Goal: Task Accomplishment & Management: Complete application form

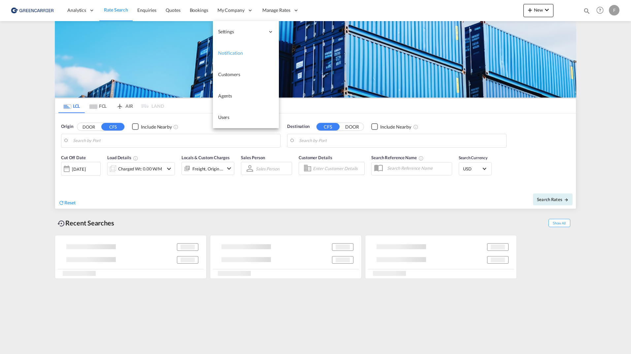
type input "[GEOGRAPHIC_DATA], NOOSL"
type input "Busan, KRPUS"
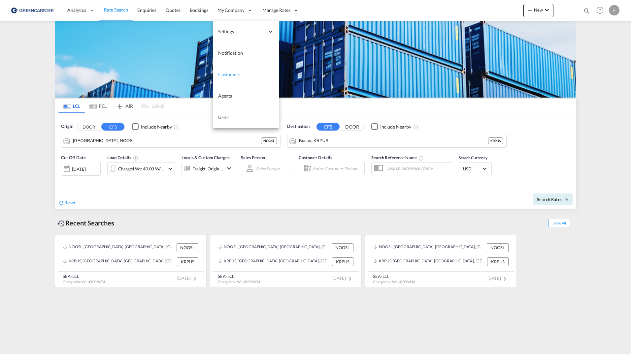
click at [233, 72] on span "Customers" at bounding box center [229, 75] width 22 height 6
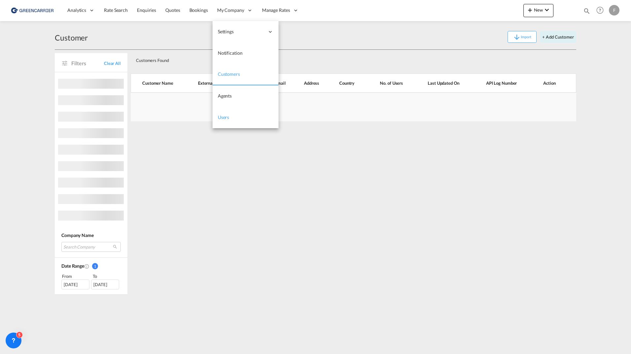
click at [227, 115] on span "Users" at bounding box center [224, 117] width 12 height 6
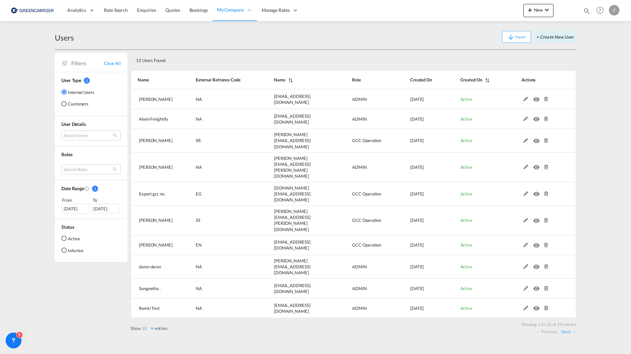
click at [74, 101] on md-radio-button "Customers" at bounding box center [77, 104] width 33 height 7
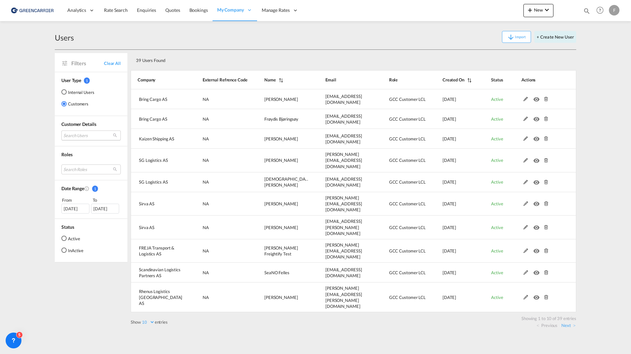
click at [82, 136] on md-select "Search Users user name user laurence Ivarsen sea.oslo@bring.com | bring cargo a…" at bounding box center [90, 136] width 59 height 10
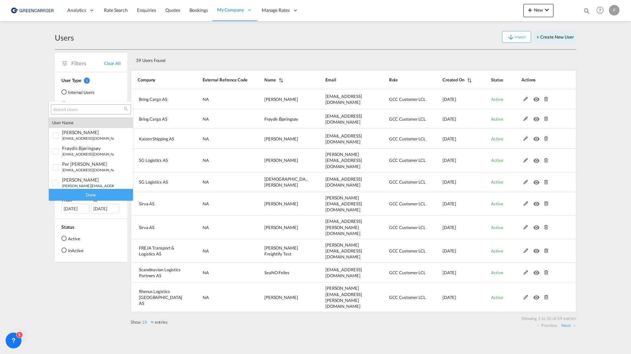
click at [87, 110] on input "search" at bounding box center [88, 110] width 71 height 6
click at [81, 107] on input "search" at bounding box center [88, 110] width 71 height 6
type input "freja"
click at [98, 181] on div "freja transport & logistics as" at bounding box center [88, 181] width 52 height 6
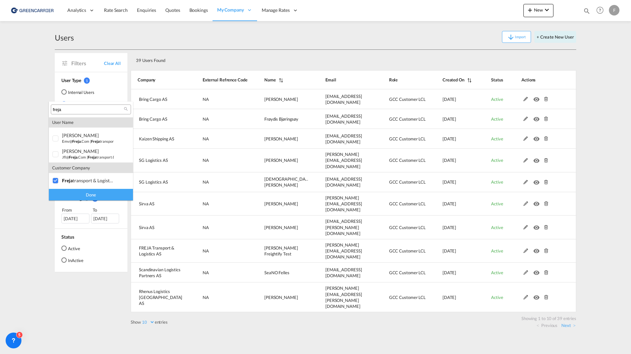
click at [96, 194] on div "Done" at bounding box center [91, 195] width 84 height 12
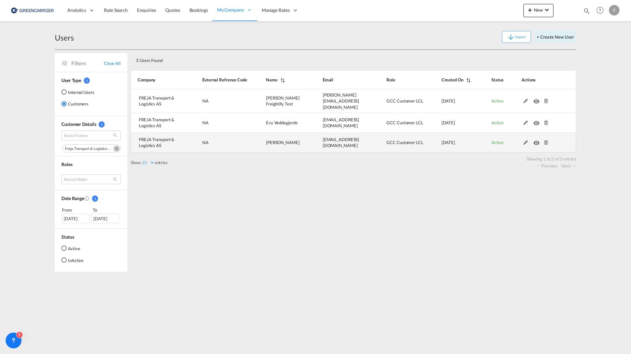
click at [522, 141] on md-icon at bounding box center [525, 143] width 9 height 5
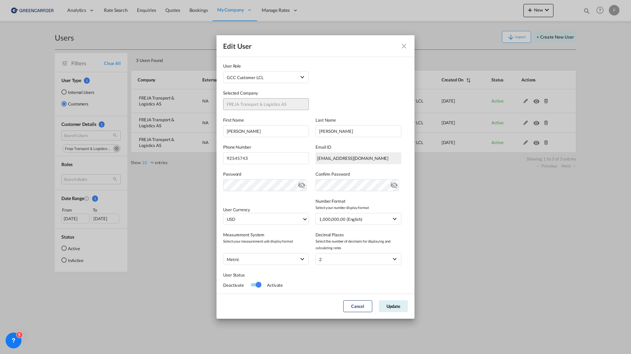
scroll to position [0, 0]
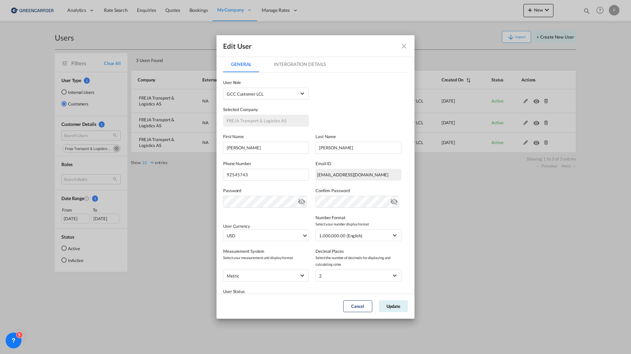
click at [301, 63] on md-tab-item "Intergration Details" at bounding box center [300, 64] width 68 height 16
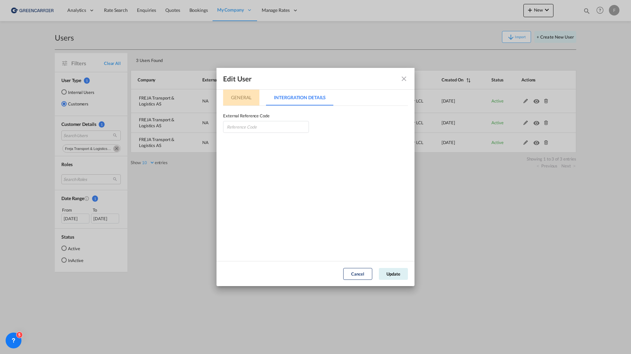
click at [242, 100] on md-tab-item "General" at bounding box center [241, 98] width 36 height 16
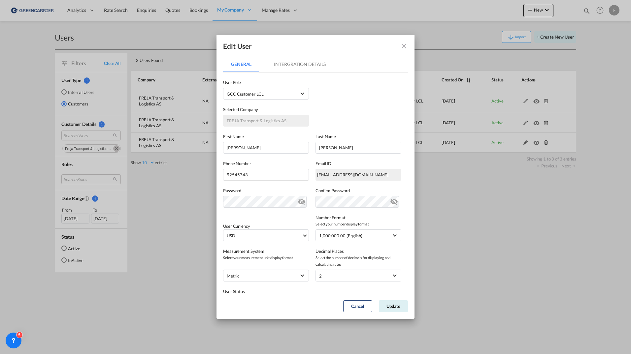
click at [403, 48] on md-icon "icon-close fg-AAA8AD" at bounding box center [404, 46] width 8 height 8
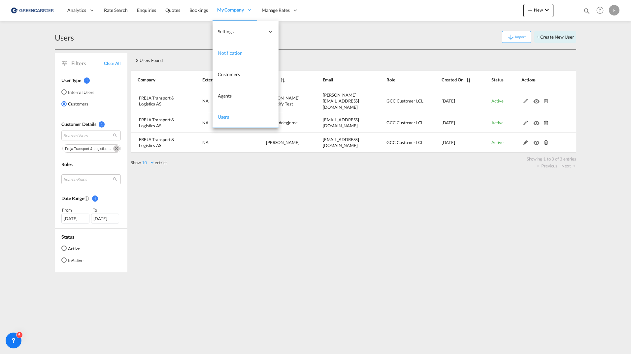
click at [238, 53] on span "Notification" at bounding box center [230, 53] width 25 height 6
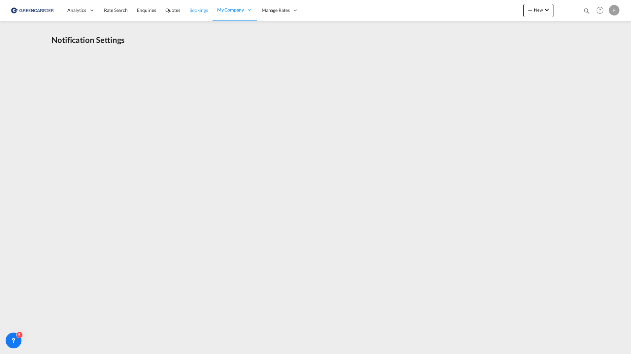
click at [200, 11] on span "Bookings" at bounding box center [198, 10] width 18 height 6
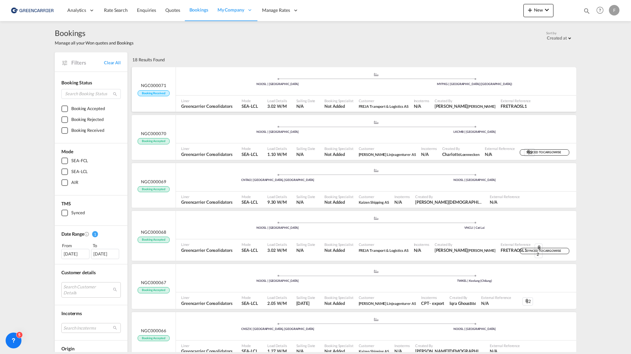
click at [212, 87] on div ".a{fill:#aaa8ad;} .a{fill:#aaa8ad;} NOOSL | Oslo MYPKG | Port Klang (Pelabuhan …" at bounding box center [376, 82] width 400 height 20
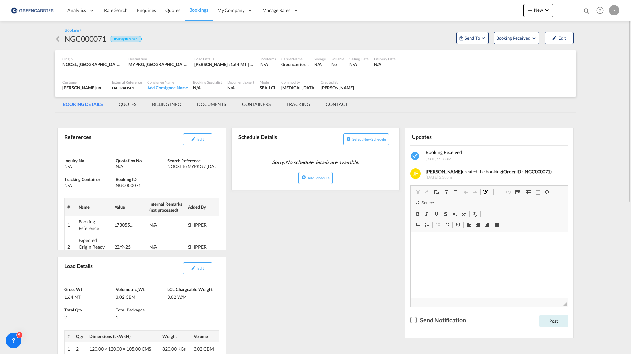
click at [324, 104] on md-tab-item "CONTACT" at bounding box center [337, 105] width 38 height 16
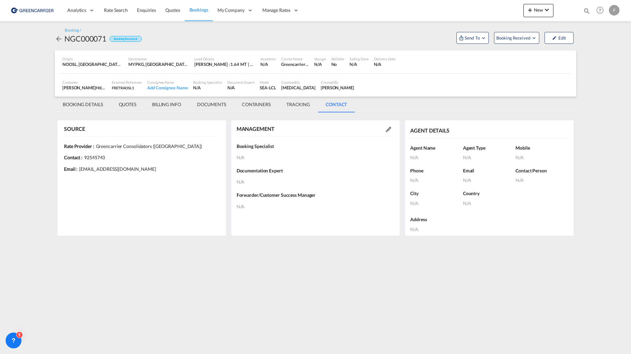
click at [32, 151] on md-content "Analytics Reports Dashboard Rate Search Enquiries Quotes Bookings" at bounding box center [315, 177] width 631 height 354
click at [75, 105] on md-tab-item "BOOKING DETAILS" at bounding box center [83, 105] width 56 height 16
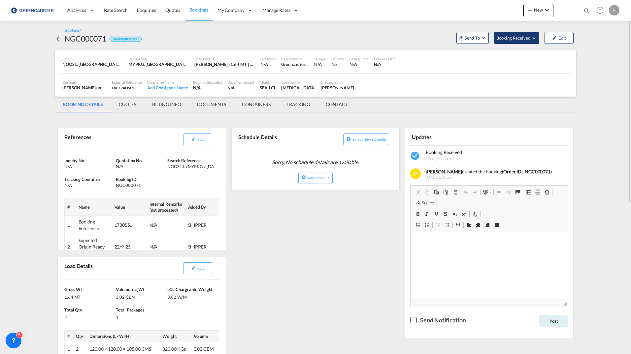
click at [530, 40] on span "Booking Received" at bounding box center [513, 38] width 35 height 7
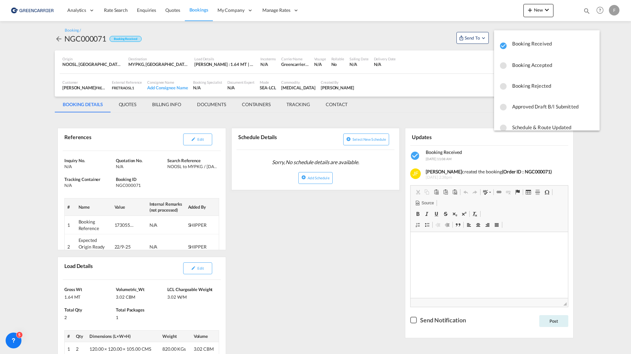
click at [341, 272] on md-backdrop at bounding box center [315, 177] width 631 height 354
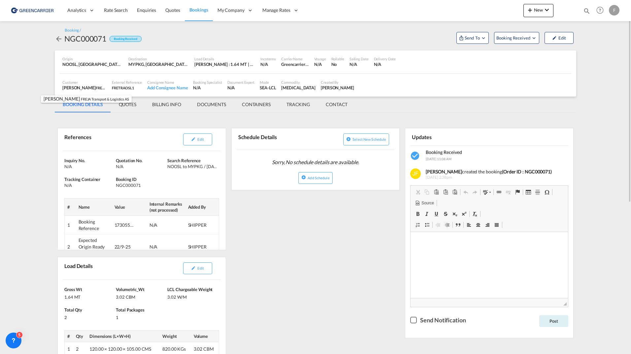
click at [74, 88] on div "Jakub Flemming FREJA Transport & Logistics AS , +-1 more" at bounding box center [84, 88] width 44 height 6
drag, startPoint x: 74, startPoint y: 88, endPoint x: 41, endPoint y: 94, distance: 33.5
click at [41, 94] on md-content "Analytics Reports Dashboard Rate Search Enquiries Quotes Bookings" at bounding box center [315, 177] width 631 height 354
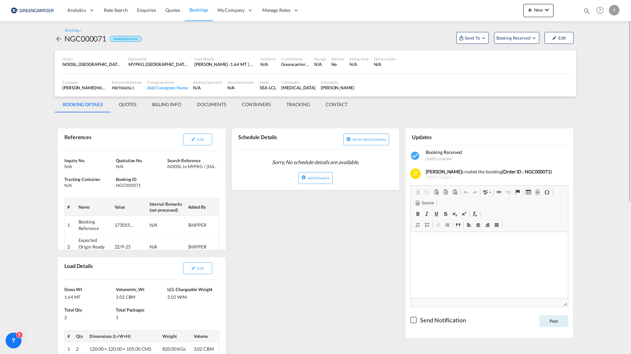
click at [130, 107] on md-tab-item "QUOTES" at bounding box center [127, 105] width 33 height 16
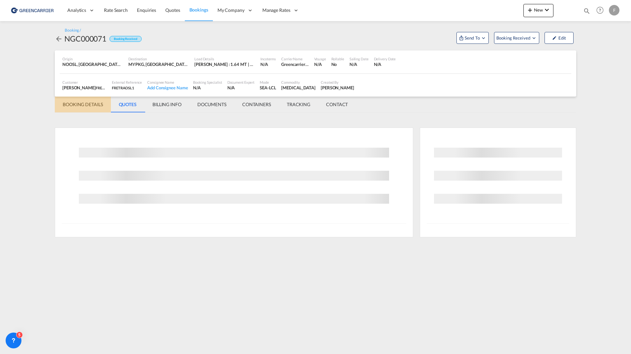
click at [87, 107] on md-tab-item "BOOKING DETAILS" at bounding box center [83, 105] width 56 height 16
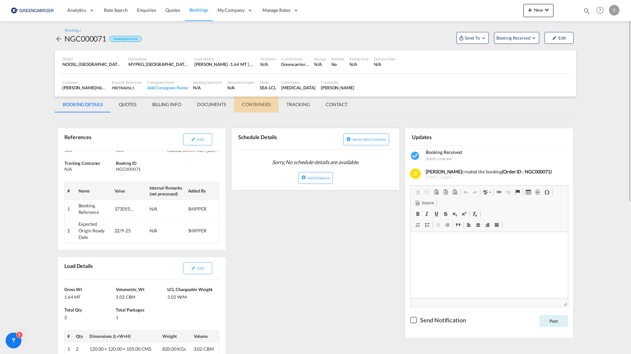
click at [251, 104] on md-tab-item "CONTAINERS" at bounding box center [256, 105] width 45 height 16
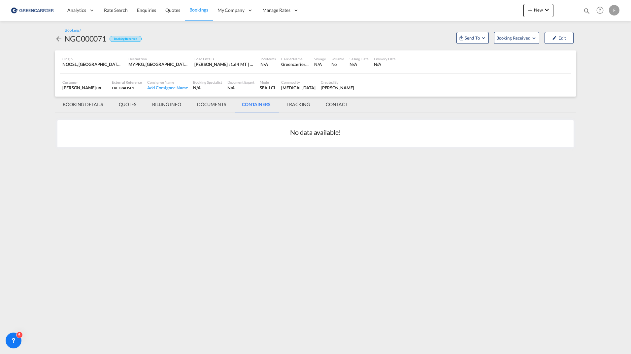
click at [302, 106] on md-tab-item "TRACKING" at bounding box center [297, 105] width 39 height 16
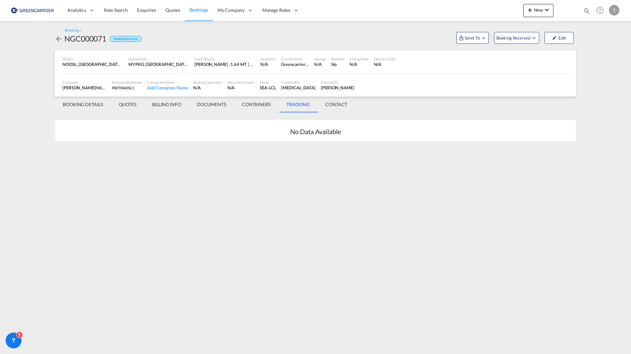
click at [222, 105] on md-tab-item "DOCUMENTS" at bounding box center [211, 105] width 45 height 16
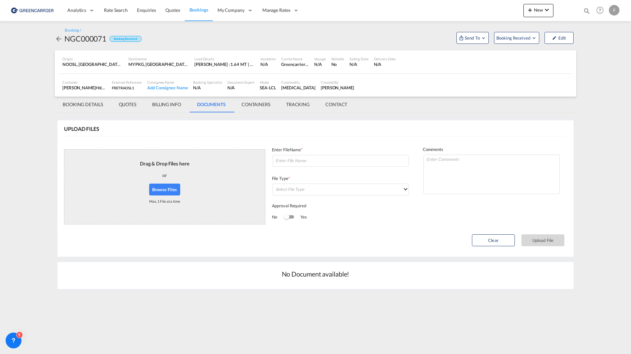
click at [170, 103] on md-tab-item "BILLING INFO" at bounding box center [166, 105] width 45 height 16
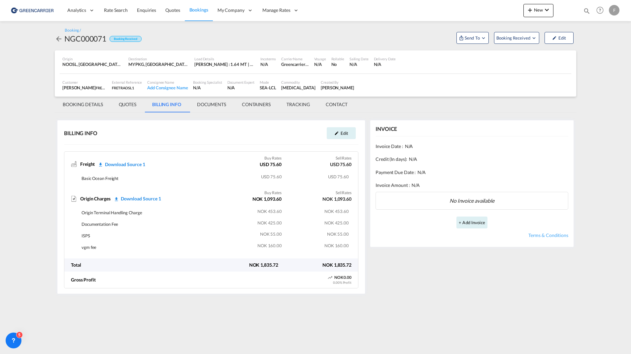
click at [119, 107] on md-tab-item "QUOTES" at bounding box center [127, 105] width 33 height 16
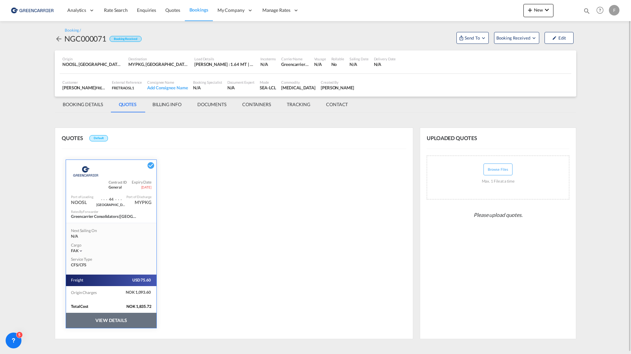
click at [60, 40] on md-icon "icon-arrow-left" at bounding box center [59, 39] width 8 height 8
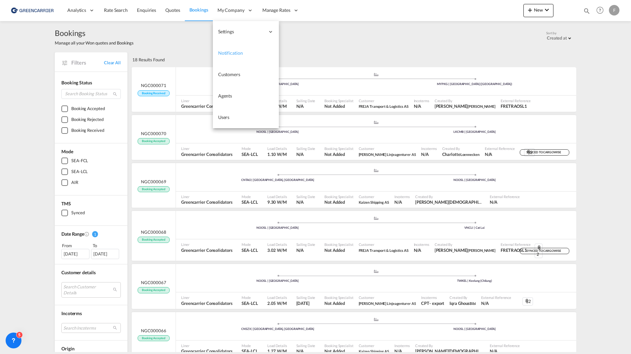
click at [227, 50] on span "Notification" at bounding box center [230, 53] width 25 height 6
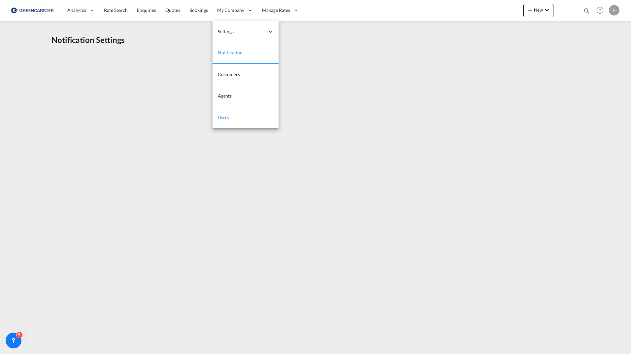
click at [223, 118] on span "Users" at bounding box center [224, 117] width 12 height 6
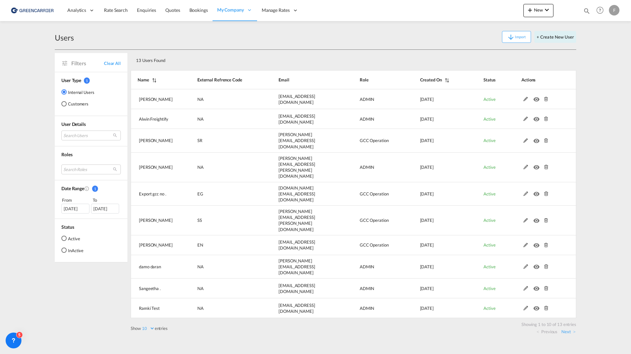
click at [72, 102] on md-radio-button "Customers" at bounding box center [77, 104] width 33 height 7
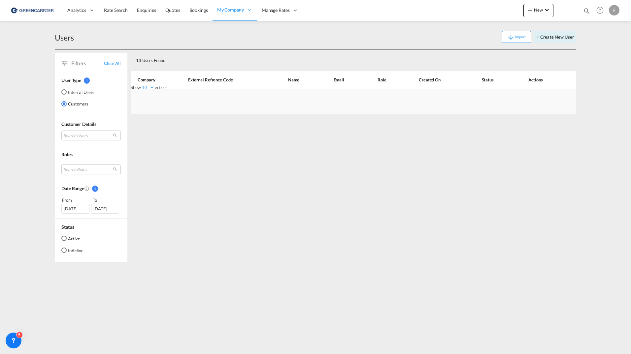
click at [90, 167] on md-select "Search Roles essentials admin sales coordinator essentials manager gcc operatio…" at bounding box center [90, 170] width 59 height 10
type md-option "[object Object]"
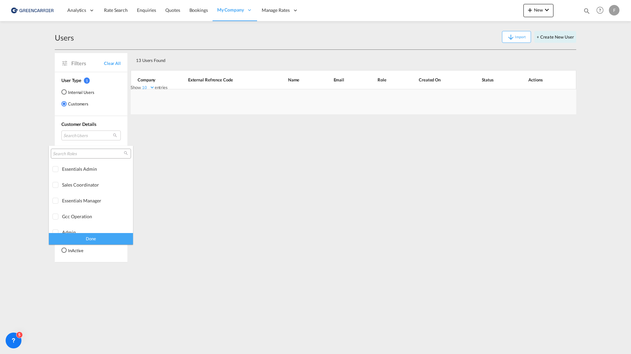
type md-option "[object Object]"
drag, startPoint x: 30, startPoint y: 142, endPoint x: 58, endPoint y: 133, distance: 29.4
click at [30, 141] on md-backdrop at bounding box center [315, 177] width 631 height 354
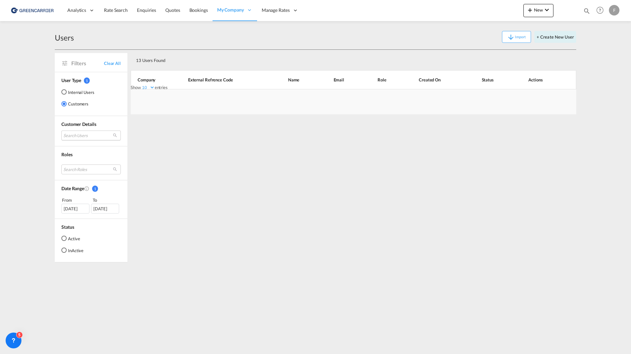
click at [81, 137] on md-select "Search Users" at bounding box center [90, 136] width 59 height 10
click at [90, 137] on input "search" at bounding box center [99, 136] width 71 height 6
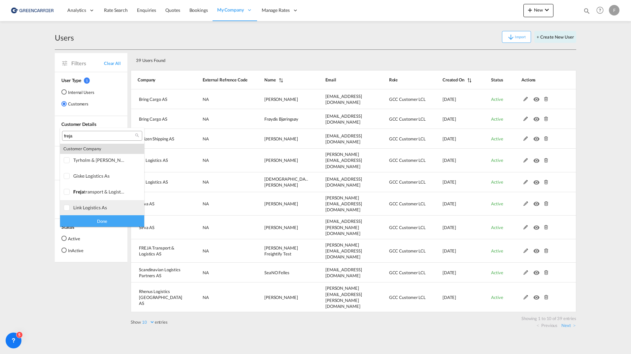
scroll to position [641, 0]
type input "freja"
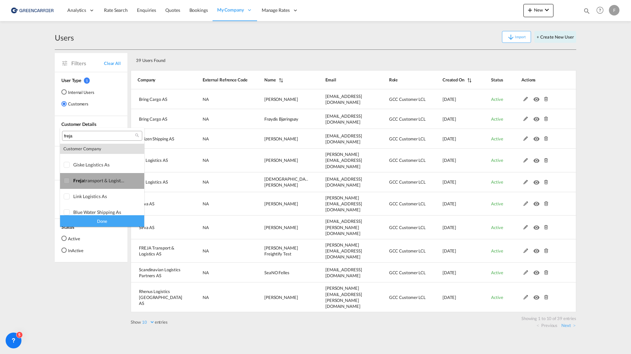
click at [112, 180] on div "freja transport & logistics as" at bounding box center [99, 181] width 52 height 6
click at [113, 222] on div "Done" at bounding box center [102, 221] width 84 height 12
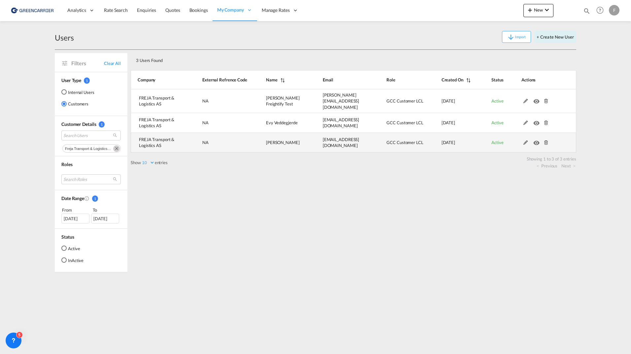
click at [526, 141] on md-icon at bounding box center [525, 143] width 9 height 5
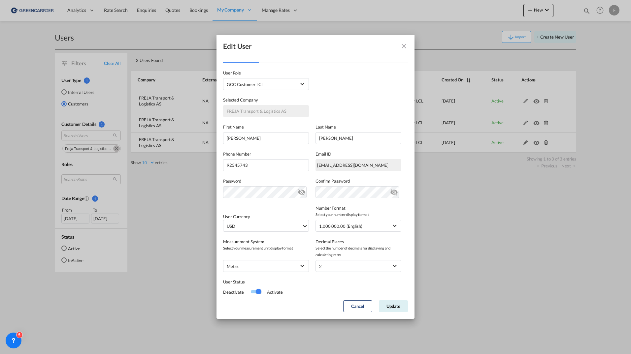
scroll to position [0, 0]
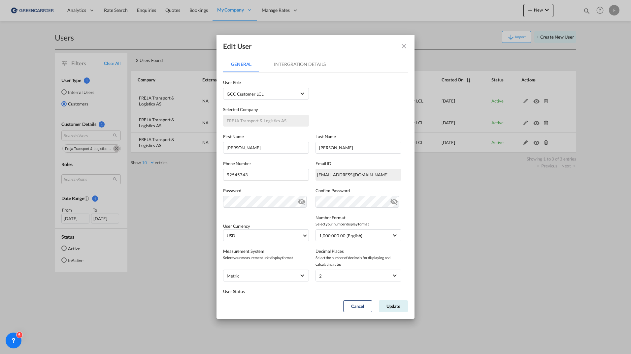
click at [317, 65] on md-tab-item "Intergration Details" at bounding box center [300, 64] width 68 height 16
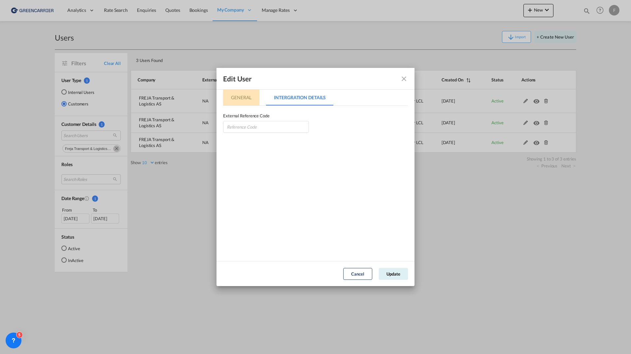
click at [240, 94] on md-tab-item "General" at bounding box center [241, 98] width 36 height 16
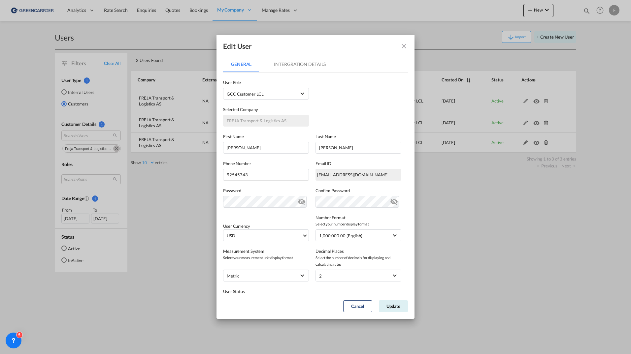
click at [404, 42] on md-icon "icon-close fg-AAA8AD" at bounding box center [404, 46] width 8 height 8
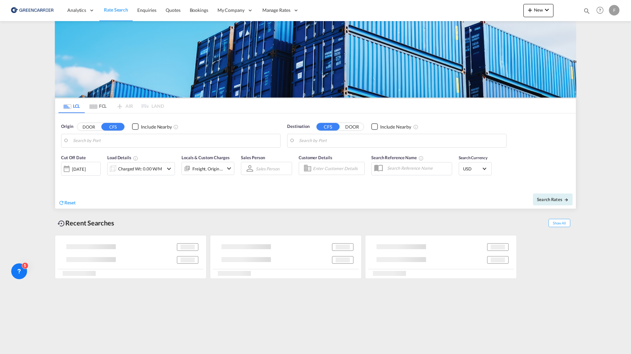
type input "SE-11260, [GEOGRAPHIC_DATA], [GEOGRAPHIC_DATA]"
type input "[GEOGRAPHIC_DATA], SGSIN"
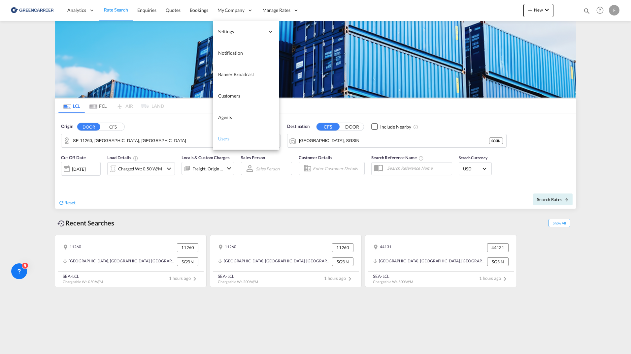
click at [228, 137] on span "Users" at bounding box center [224, 139] width 12 height 6
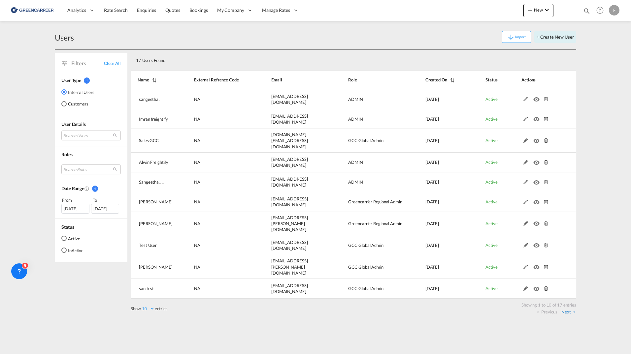
click at [565, 309] on link "Next" at bounding box center [568, 312] width 14 height 6
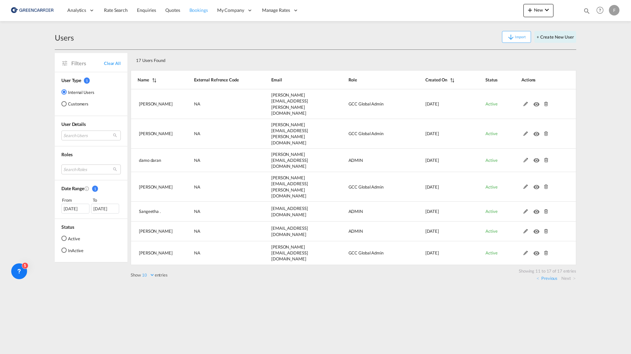
click at [202, 8] on span "Bookings" at bounding box center [198, 10] width 18 height 6
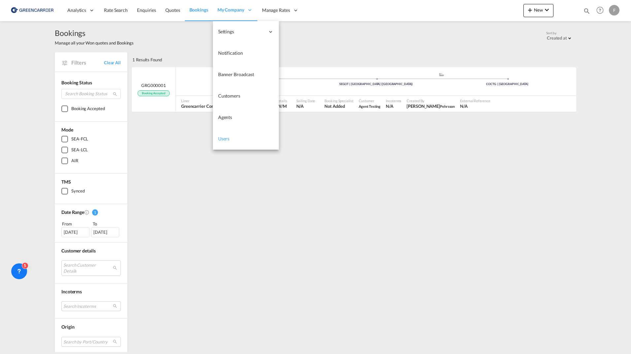
click at [229, 142] on span "Users" at bounding box center [224, 139] width 12 height 6
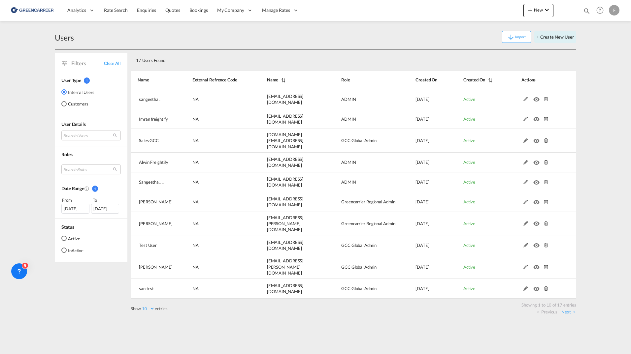
click at [233, 40] on div "Import + Create New User" at bounding box center [325, 37] width 502 height 12
click at [517, 37] on button "Import" at bounding box center [516, 37] width 29 height 12
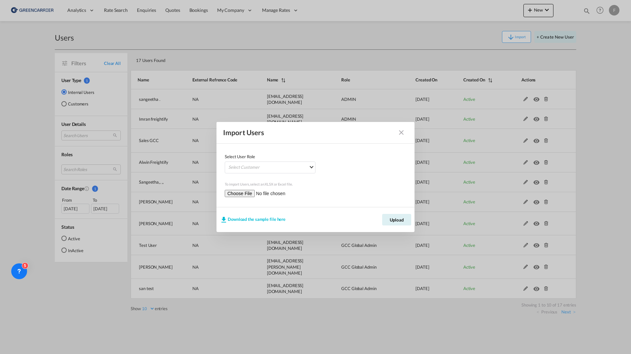
click at [400, 135] on md-icon "icon-close" at bounding box center [401, 133] width 8 height 8
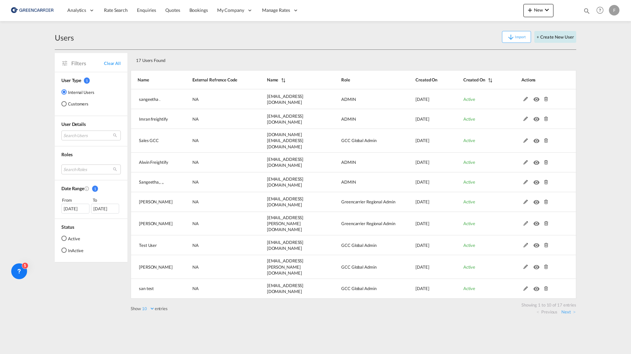
click at [556, 41] on button "+ Create New User" at bounding box center [555, 37] width 42 height 12
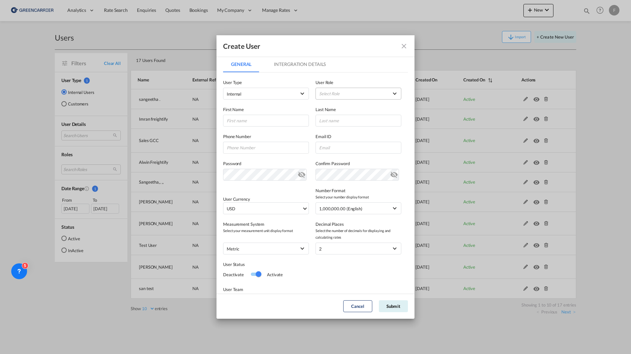
click at [361, 94] on md-select "Select Role ADMIN GLOBAL Essentials Admin GLOBAL Essentials Manager GLOBAL Esse…" at bounding box center [358, 94] width 86 height 12
type md-option "77707100-32d3-11e9-979c-2de82cf0a056"
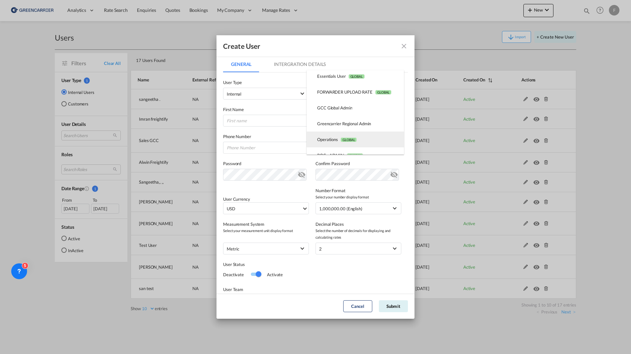
scroll to position [66, 0]
click at [371, 123] on md-option "Greencarrier Regional Admin USER_DEFINED" at bounding box center [355, 123] width 97 height 16
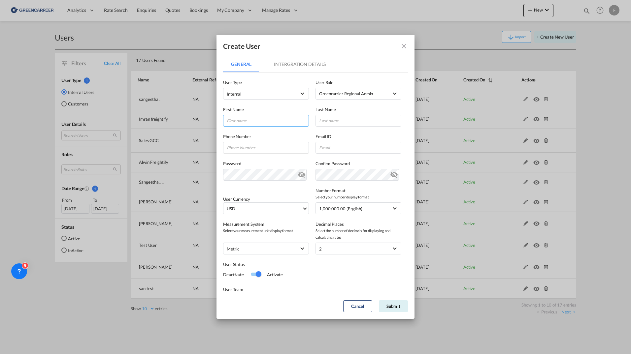
click at [276, 122] on input "GeneralIntergration Details ..." at bounding box center [266, 121] width 86 height 12
click at [254, 124] on input "GeneralIntergration Details ..." at bounding box center [266, 121] width 86 height 12
paste input "[PERSON_NAME]"
type input "[PERSON_NAME]"
click at [336, 122] on input "GeneralIntergration Details ..." at bounding box center [358, 121] width 86 height 12
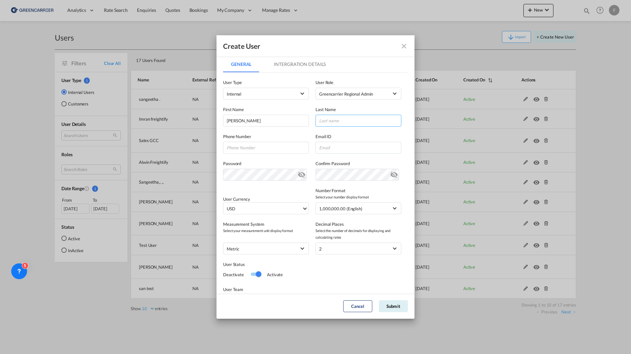
paste input "[PERSON_NAME]"
type input "[PERSON_NAME]"
click at [358, 153] on input "GeneralIntergration Details ..." at bounding box center [358, 148] width 86 height 12
click at [352, 146] on input "GeneralIntergration Details ..." at bounding box center [358, 148] width 86 height 12
paste input "[PERSON_NAME][EMAIL_ADDRESS][DOMAIN_NAME]"
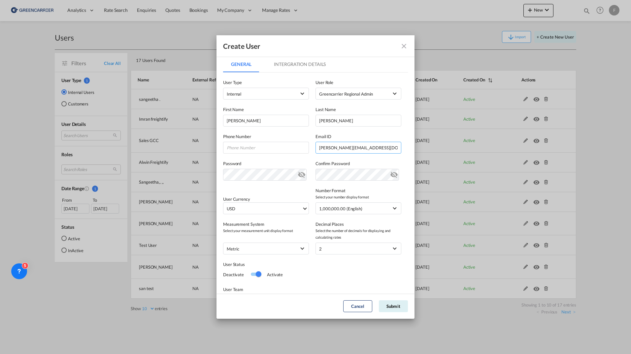
type input "[PERSON_NAME][EMAIL_ADDRESS][DOMAIN_NAME]"
click at [390, 176] on md-icon "icon-eye-off" at bounding box center [394, 174] width 8 height 8
click at [299, 175] on md-icon "icon-eye-off" at bounding box center [302, 174] width 8 height 8
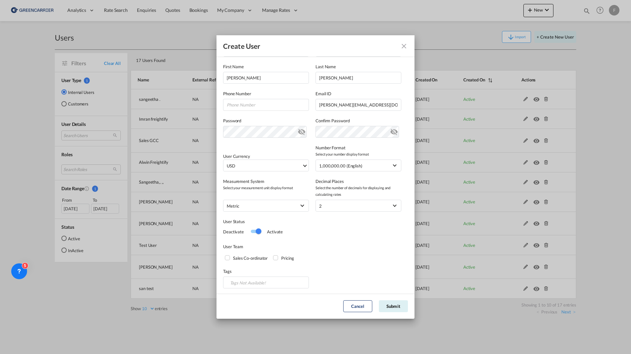
scroll to position [44, 0]
click at [397, 303] on button "Submit" at bounding box center [393, 307] width 29 height 12
